Goal: Transaction & Acquisition: Purchase product/service

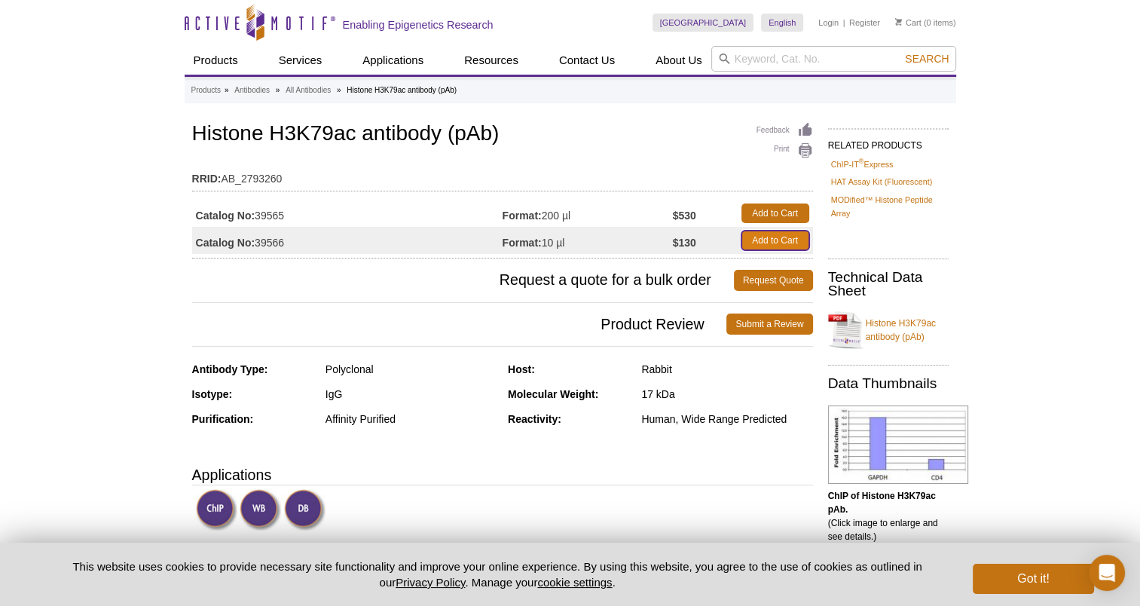
click at [790, 239] on link "Add to Cart" at bounding box center [775, 241] width 68 height 20
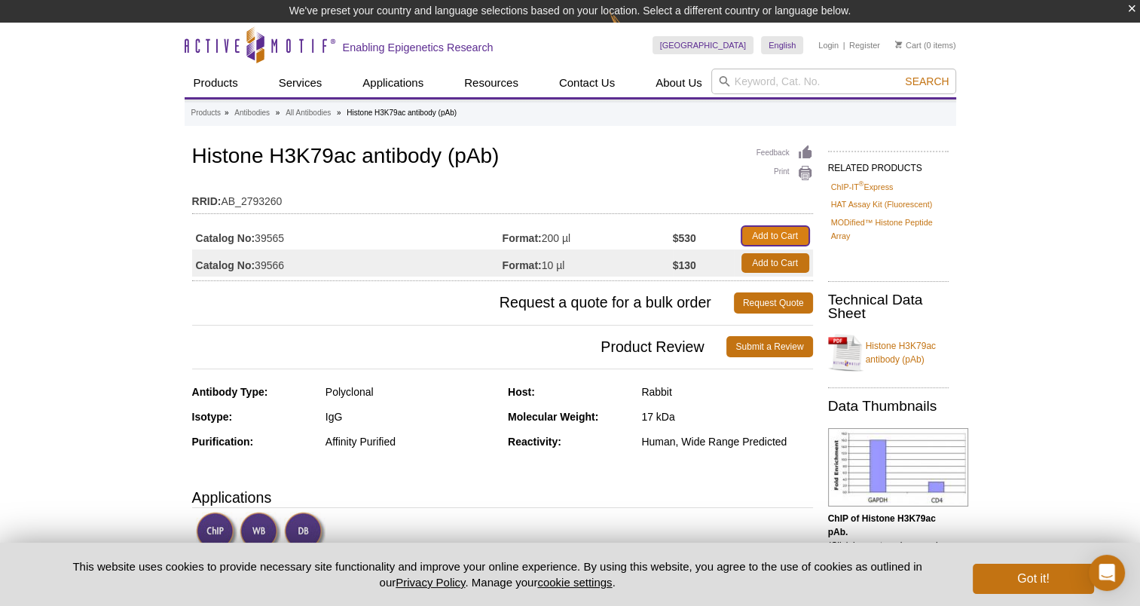
click at [774, 235] on link "Add to Cart" at bounding box center [775, 236] width 68 height 20
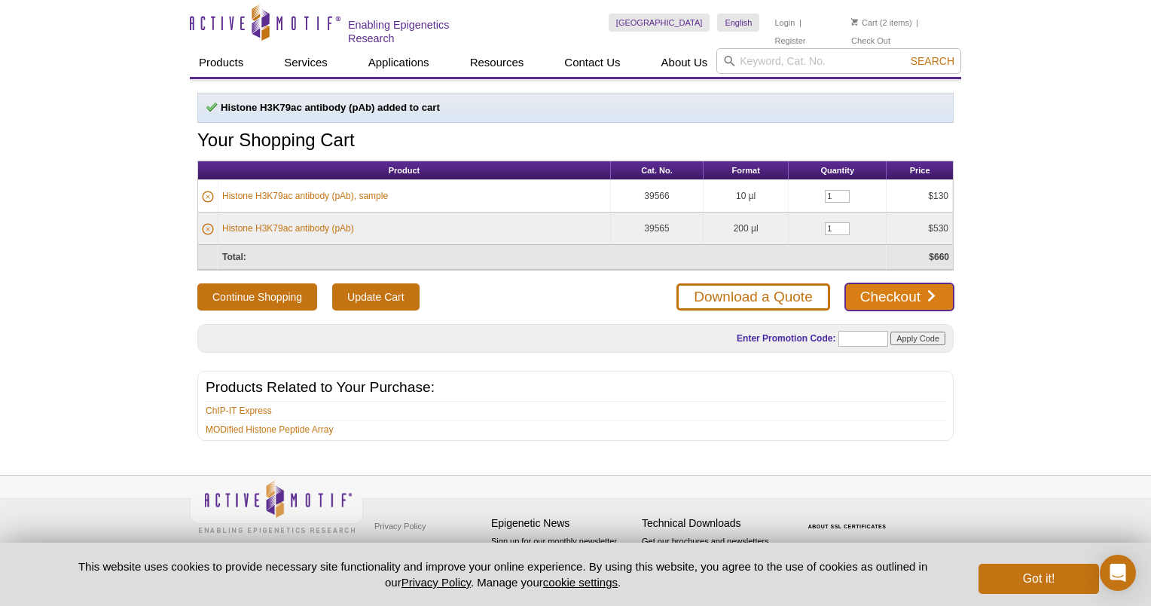
click at [875, 301] on link "Checkout" at bounding box center [899, 296] width 109 height 27
